Goal: Information Seeking & Learning: Find specific fact

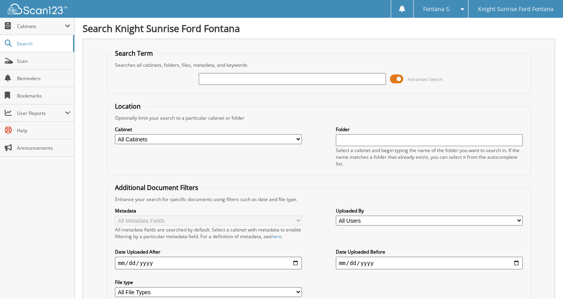
click at [315, 82] on input "text" at bounding box center [292, 79] width 187 height 12
type input "630775"
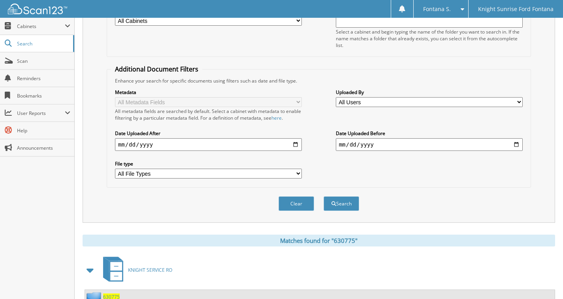
scroll to position [197, 0]
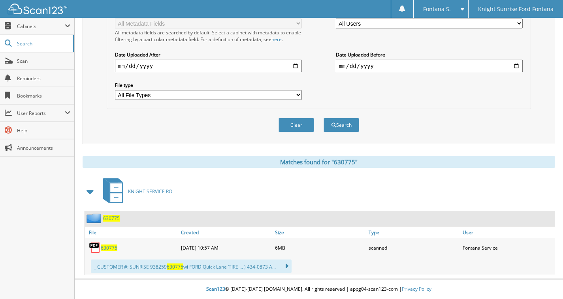
click at [110, 248] on span "630775" at bounding box center [109, 247] width 17 height 7
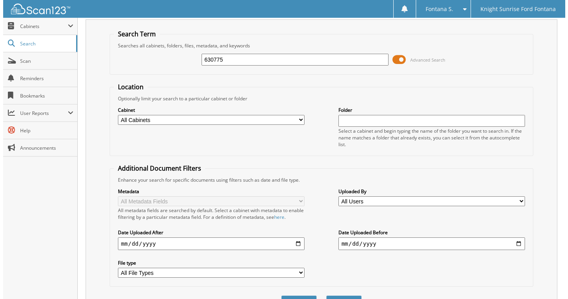
scroll to position [0, 0]
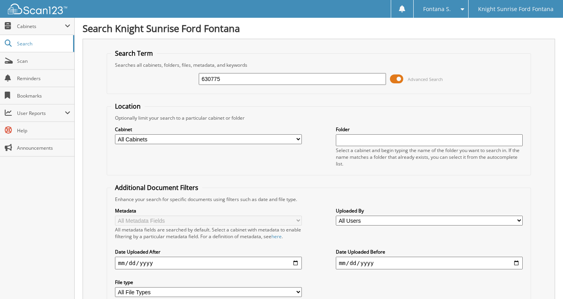
click at [400, 80] on span at bounding box center [396, 79] width 13 height 12
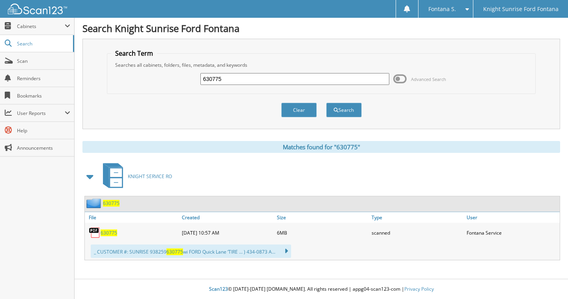
click at [337, 82] on input "630775" at bounding box center [295, 79] width 189 height 12
type input "630331"
click at [326, 103] on button "Search" at bounding box center [344, 110] width 36 height 15
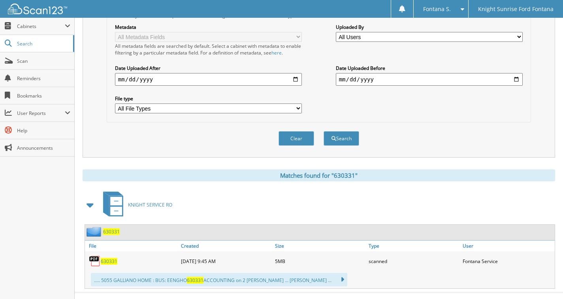
scroll to position [197, 0]
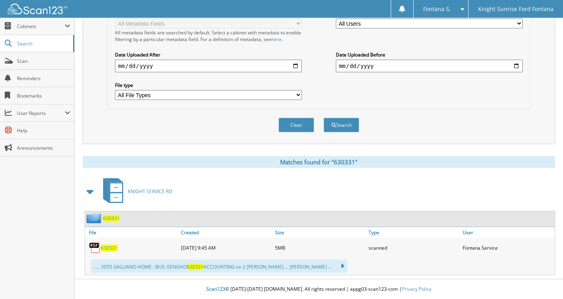
click at [104, 248] on span "630331" at bounding box center [109, 247] width 17 height 7
click at [456, 108] on fieldset "Additional Document Filters Enhance your search for specific documents using fi…" at bounding box center [319, 47] width 424 height 123
click at [106, 249] on span "630331" at bounding box center [109, 247] width 17 height 7
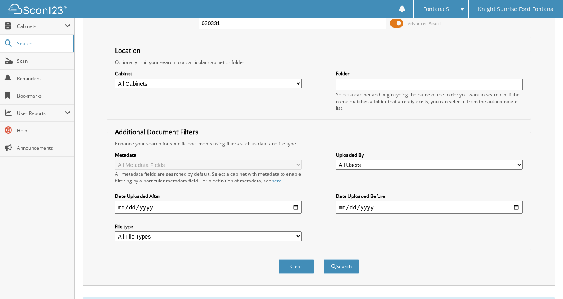
scroll to position [0, 0]
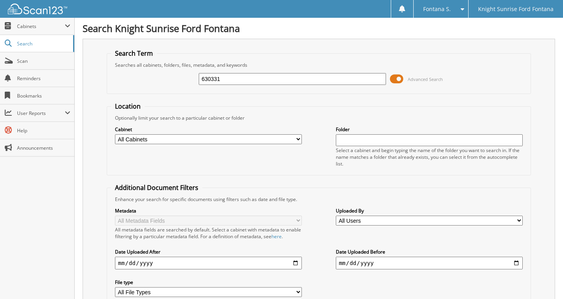
click at [230, 83] on input "630331" at bounding box center [292, 79] width 187 height 12
type input "630486"
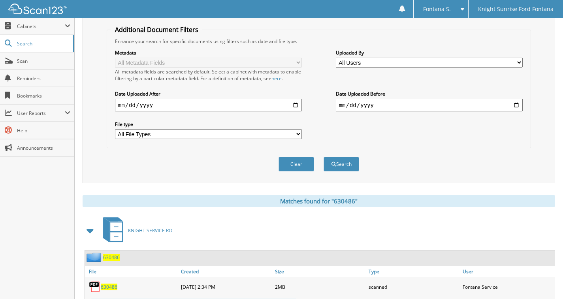
scroll to position [296, 0]
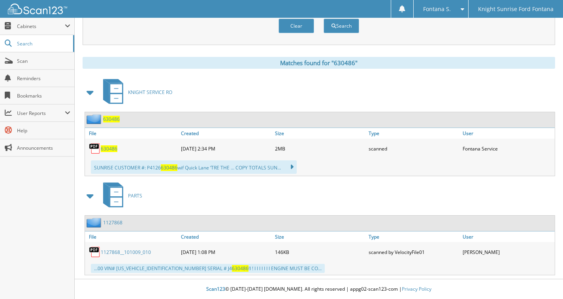
click at [109, 149] on span "630486" at bounding box center [109, 148] width 17 height 7
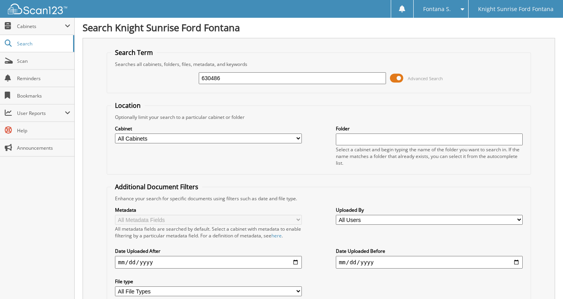
scroll to position [0, 0]
click at [226, 81] on input "630486" at bounding box center [292, 79] width 187 height 12
type input "627048"
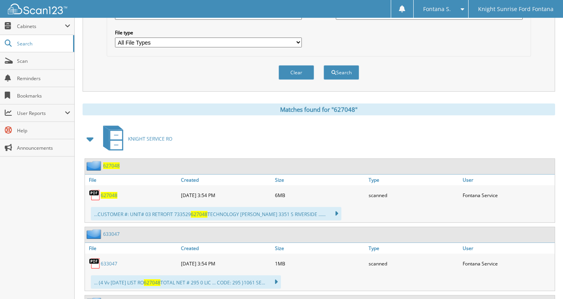
scroll to position [316, 0]
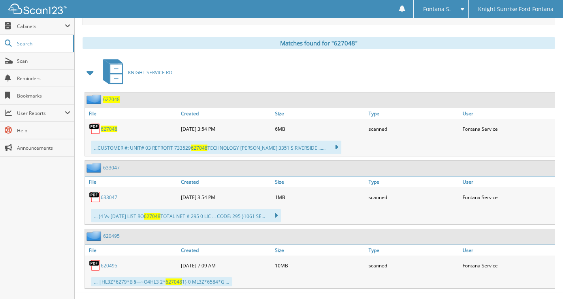
click at [111, 129] on span "627048" at bounding box center [109, 129] width 17 height 7
